Goal: Transaction & Acquisition: Purchase product/service

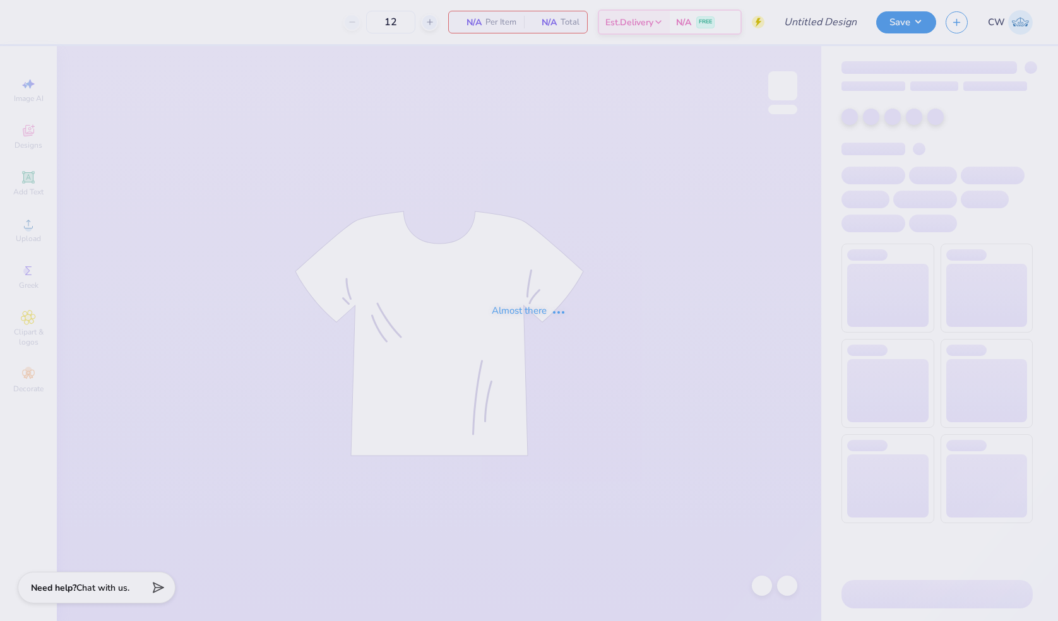
type input "phi tau fall rush"
type input "24"
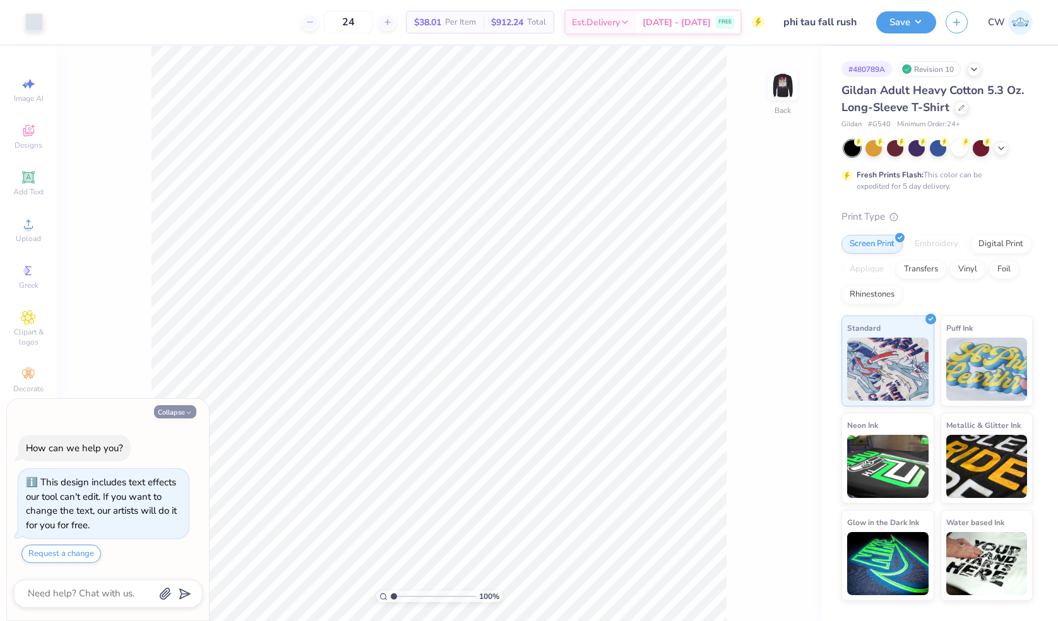
click at [181, 414] on button "Collapse" at bounding box center [175, 411] width 42 height 13
type textarea "x"
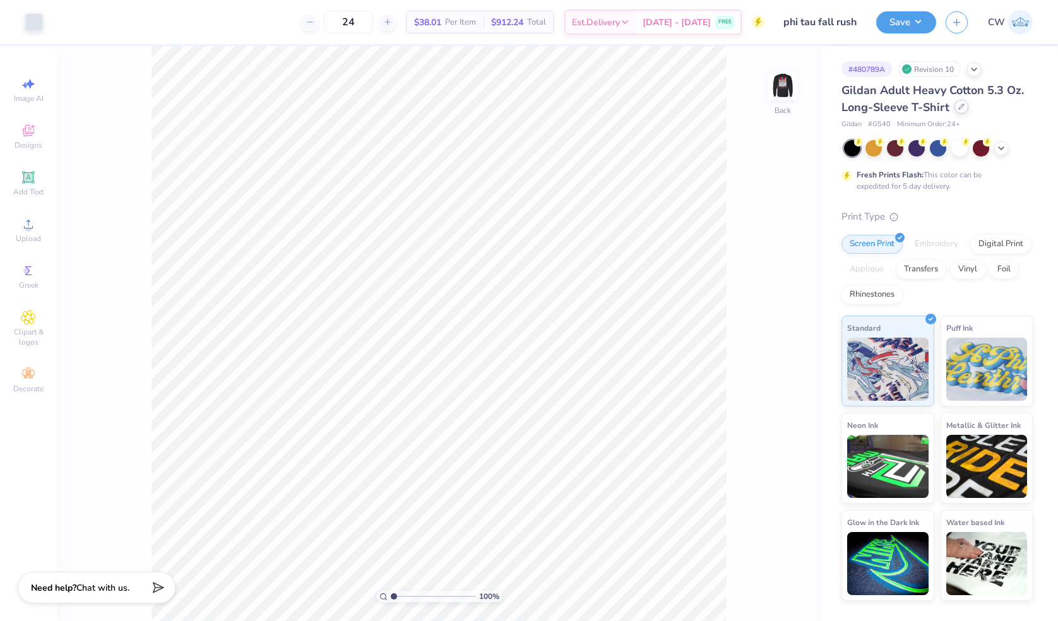
click at [960, 105] on icon at bounding box center [962, 107] width 6 height 6
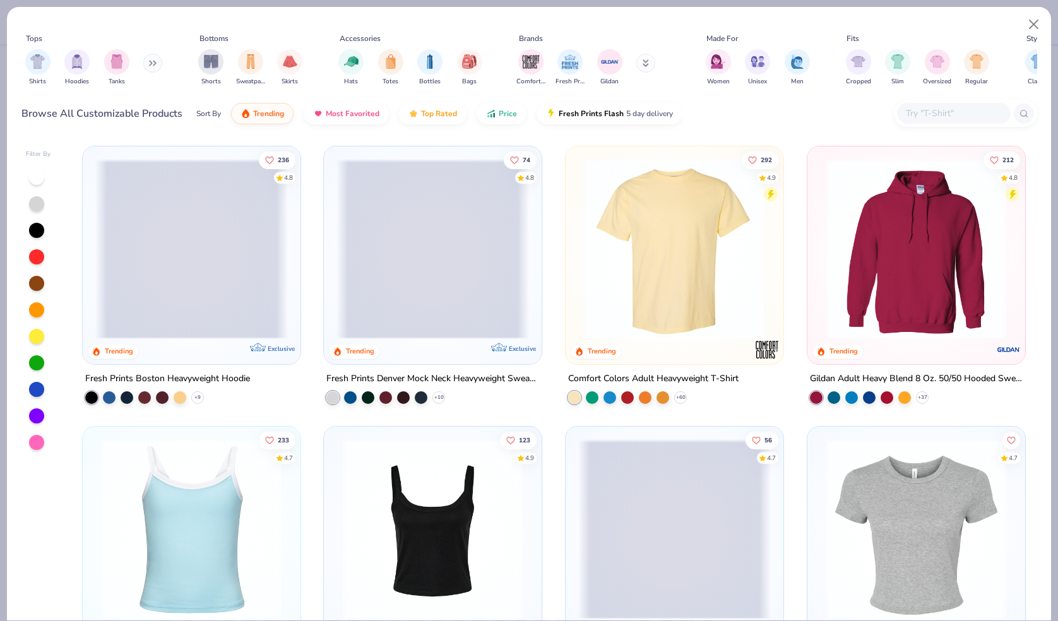
click at [931, 111] on input "text" at bounding box center [953, 113] width 97 height 15
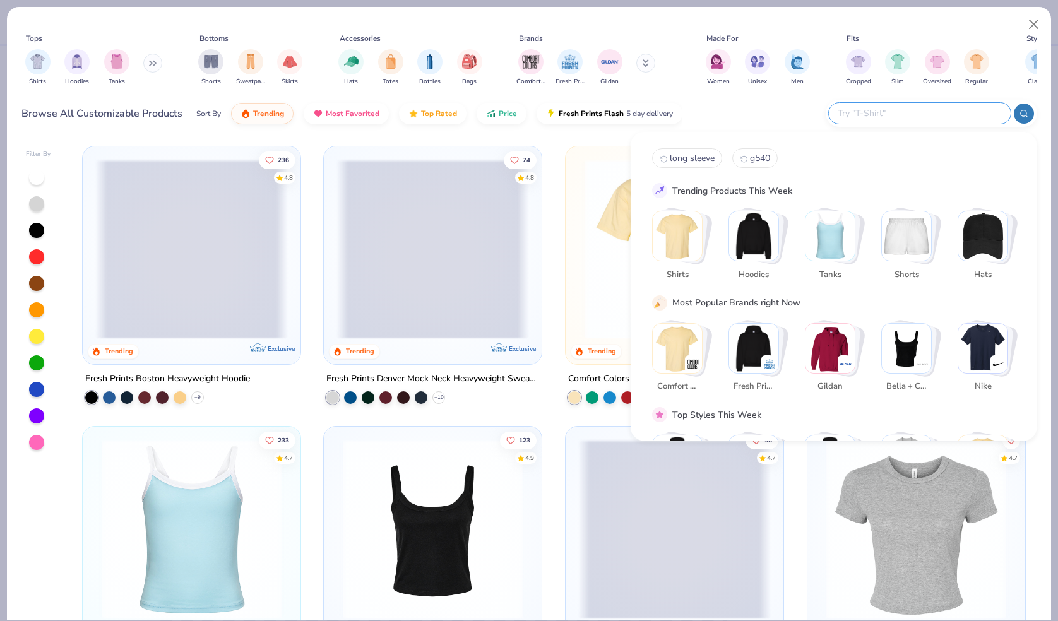
type input "c"
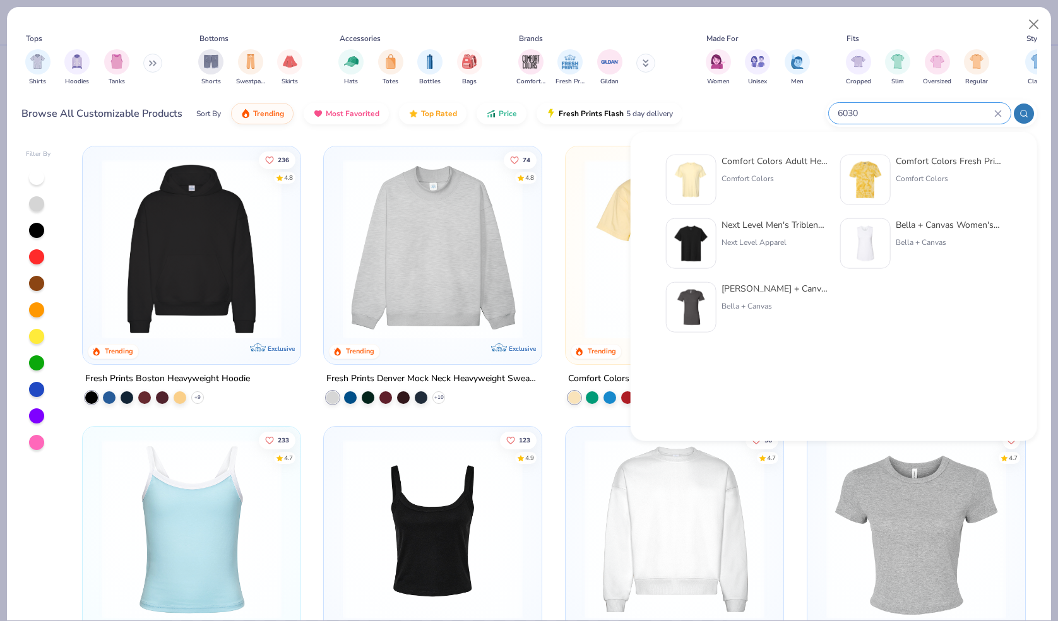
type input "6030"
click at [766, 177] on div "Comfort Colors" at bounding box center [775, 178] width 106 height 11
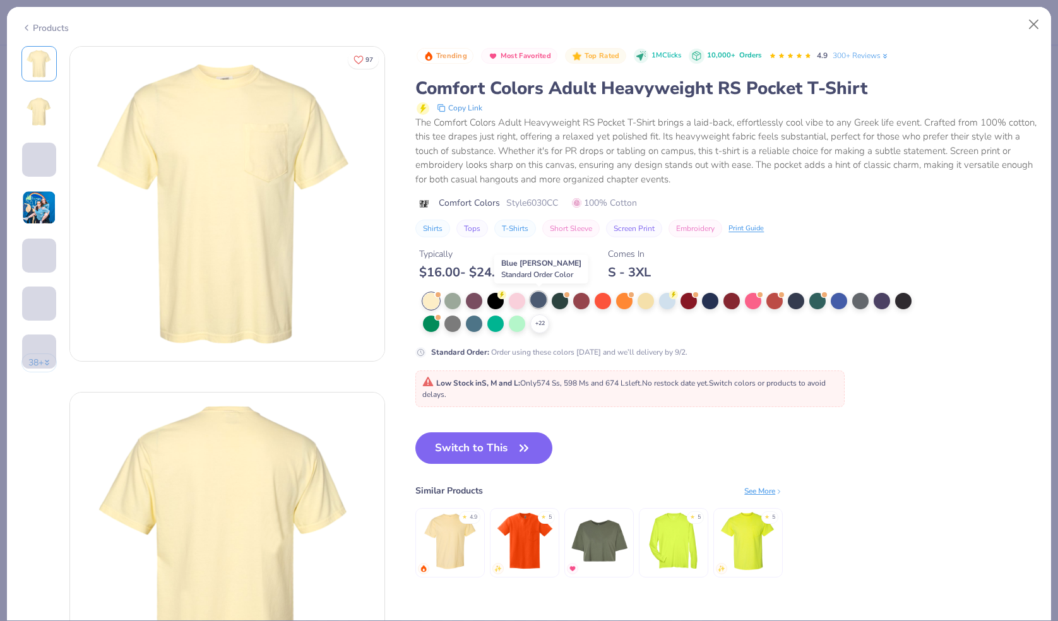
click at [540, 299] on div at bounding box center [538, 300] width 16 height 16
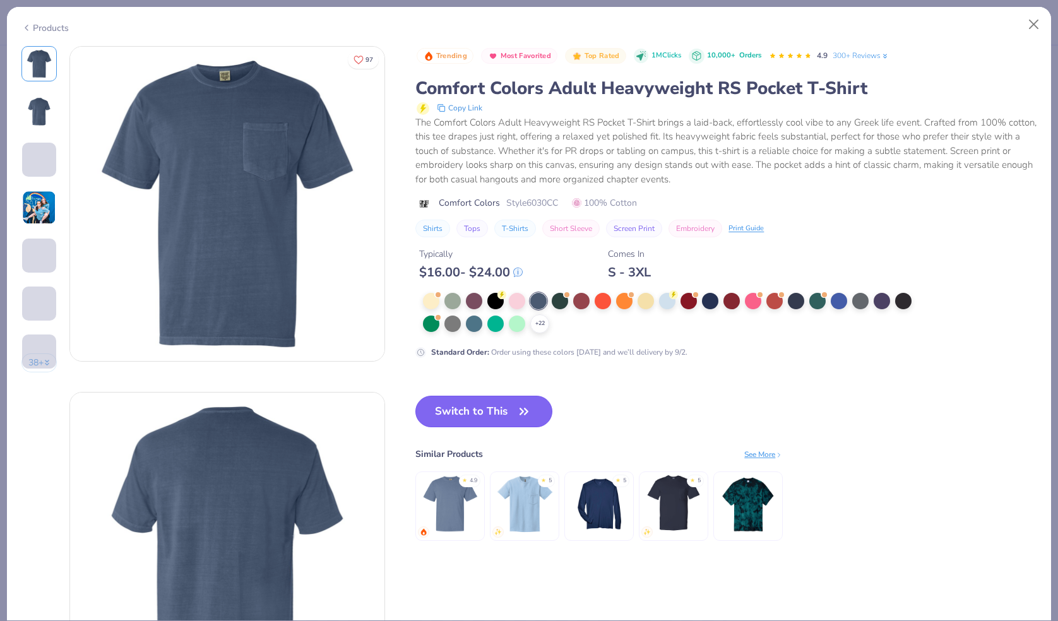
click at [494, 407] on button "Switch to This" at bounding box center [484, 412] width 137 height 32
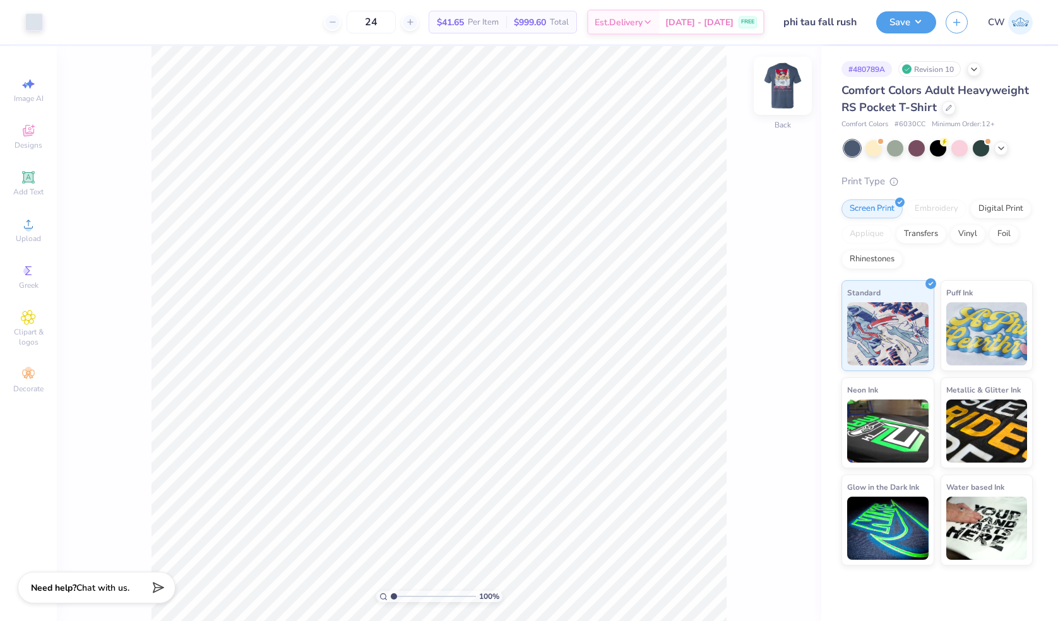
click at [779, 87] on img at bounding box center [783, 86] width 51 height 51
click at [378, 21] on input "24" at bounding box center [371, 22] width 49 height 23
type input "2"
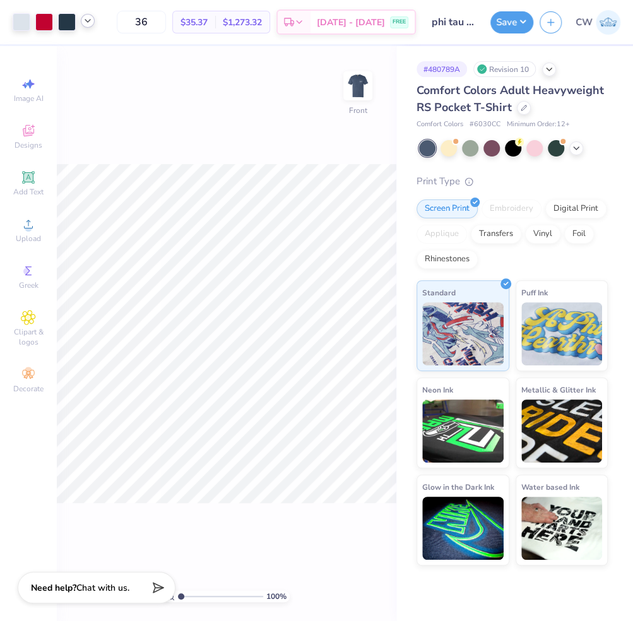
click at [88, 21] on polyline at bounding box center [87, 21] width 5 height 3
click at [150, 22] on input "36" at bounding box center [141, 22] width 49 height 23
type input "3"
type input "4"
type input "60"
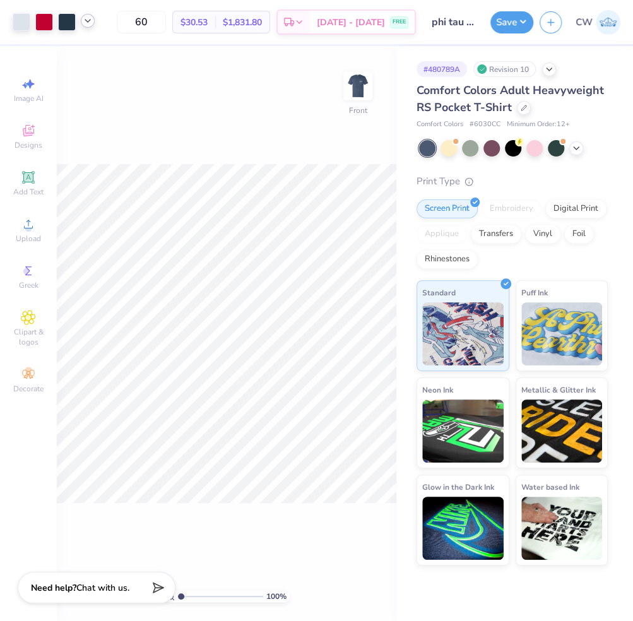
click at [93, 23] on div at bounding box center [88, 21] width 14 height 14
click at [80, 52] on div at bounding box center [76, 54] width 18 height 18
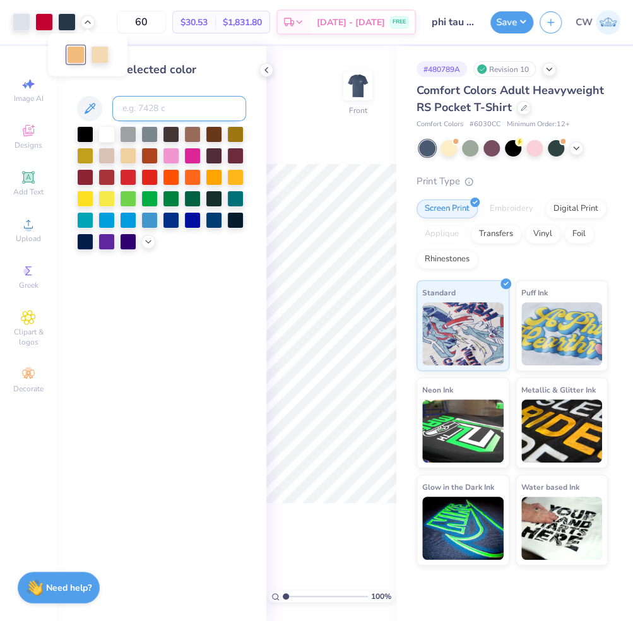
click at [135, 121] on input at bounding box center [179, 108] width 134 height 25
type input "7506"
click at [337, 580] on icon at bounding box center [337, 586] width 13 height 13
click at [285, 66] on div "100 % Front" at bounding box center [331, 333] width 130 height 575
click at [92, 25] on icon at bounding box center [88, 21] width 10 height 10
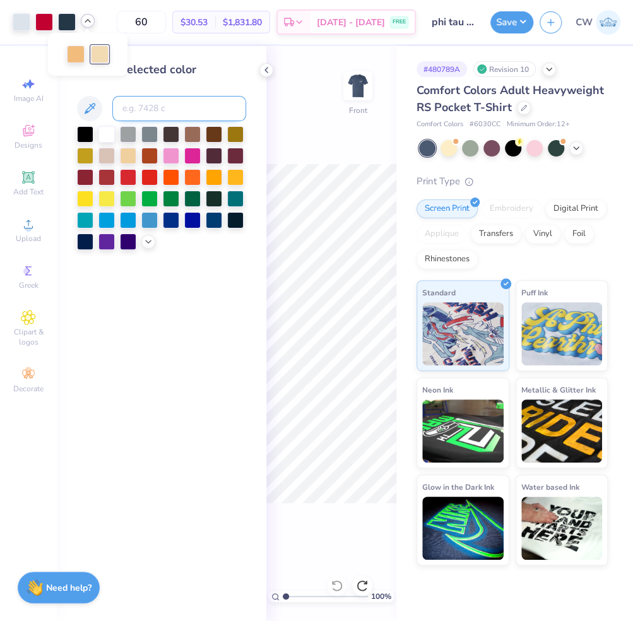
click at [135, 107] on input at bounding box center [179, 108] width 134 height 25
type input "156"
click at [338, 580] on icon at bounding box center [337, 586] width 13 height 13
click at [329, 525] on div "100 % Front" at bounding box center [331, 333] width 130 height 575
click at [268, 73] on icon at bounding box center [266, 70] width 10 height 10
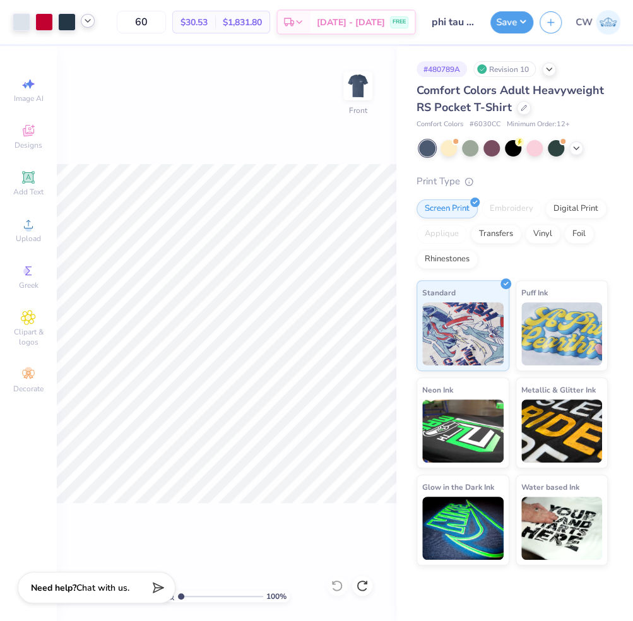
click at [85, 22] on icon at bounding box center [88, 21] width 10 height 10
click at [151, 22] on input "60" at bounding box center [141, 22] width 49 height 23
type input "6"
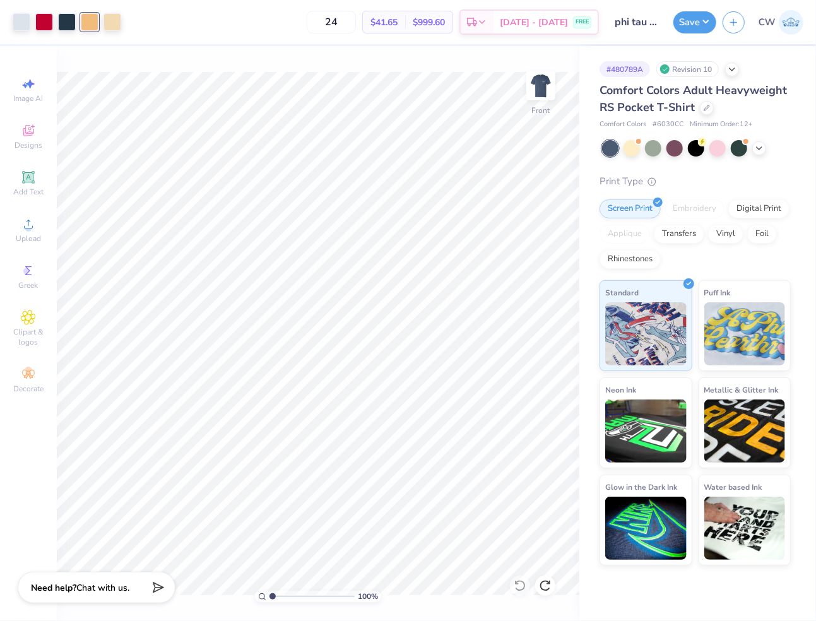
type input "2"
type input "3"
type input "4"
type input "6"
type input "7"
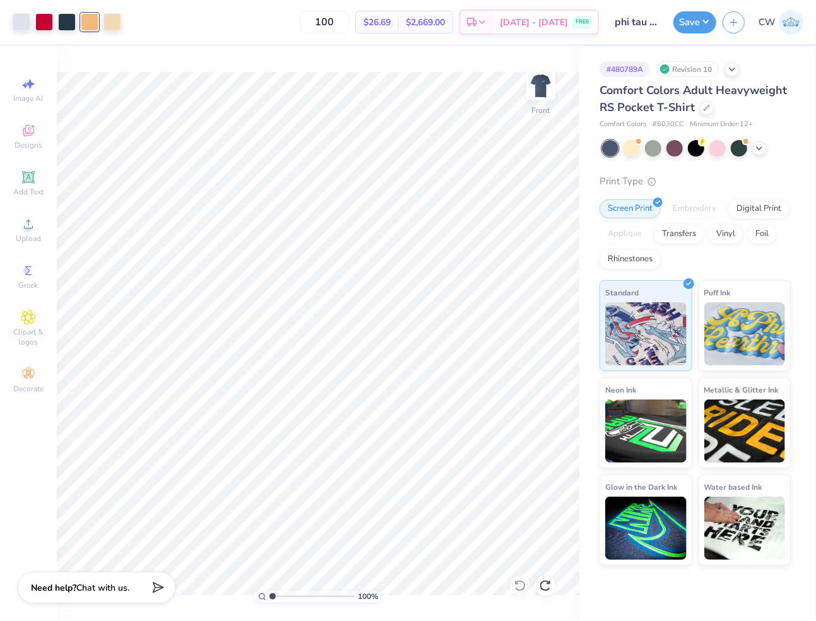
type input "100"
